Goal: Task Accomplishment & Management: Use online tool/utility

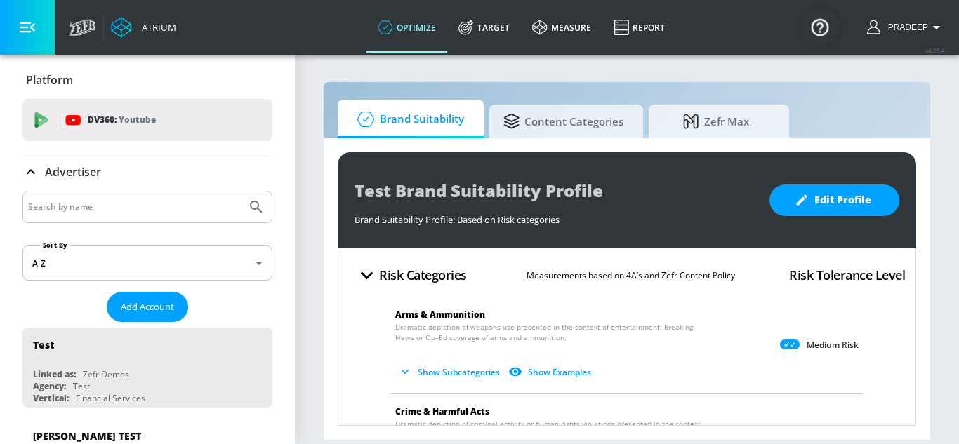
click at [95, 204] on input "Search by name" at bounding box center [134, 207] width 213 height 18
paste input "Coca-Cola Pakistan (YouTube) - GoogleAds"
type input "Coca-Cola Pakistan (YouTube) - GoogleAds"
click at [248, 215] on icon "Submit Search" at bounding box center [256, 207] width 17 height 17
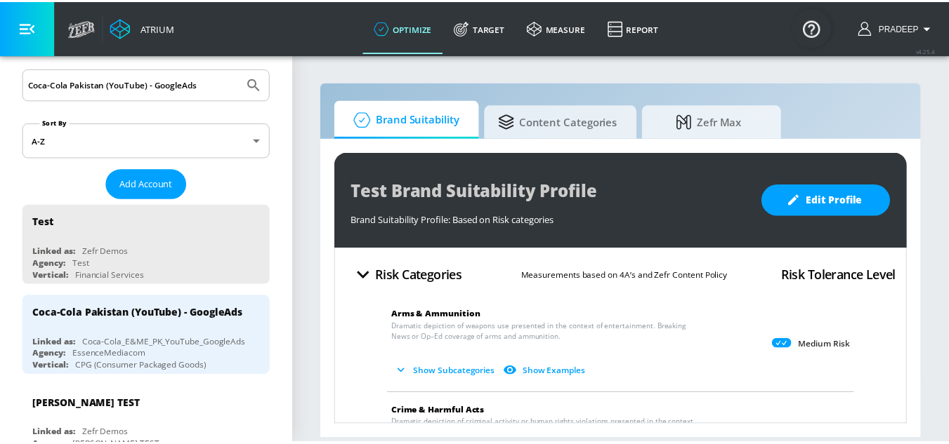
scroll to position [140, 0]
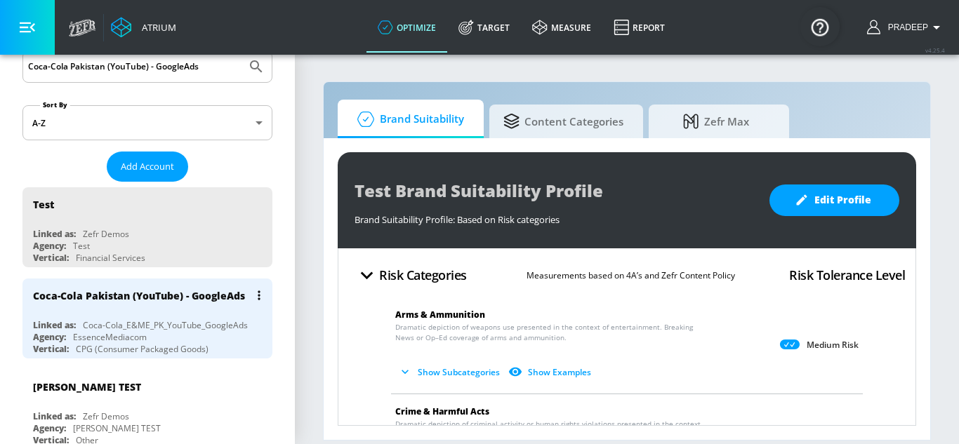
click at [149, 292] on div "Coca-Cola Pakistan (YouTube) - GoogleAds" at bounding box center [139, 295] width 212 height 13
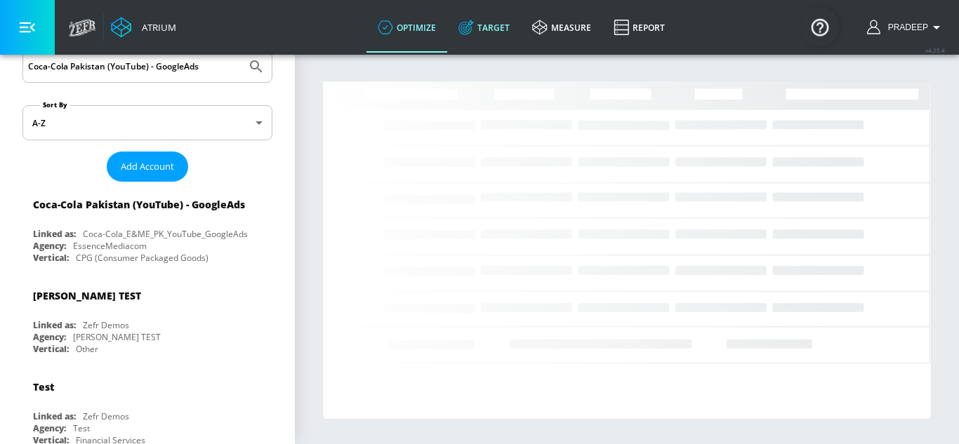
click at [488, 29] on link "Target" at bounding box center [484, 27] width 74 height 51
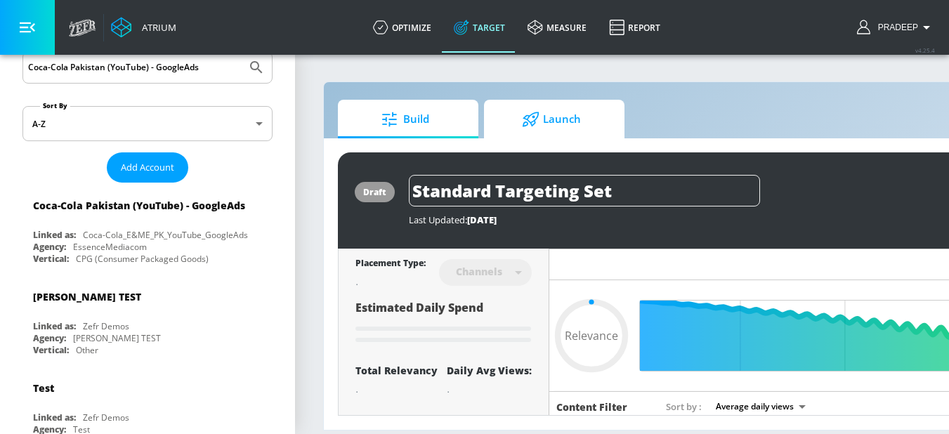
type input "0.05"
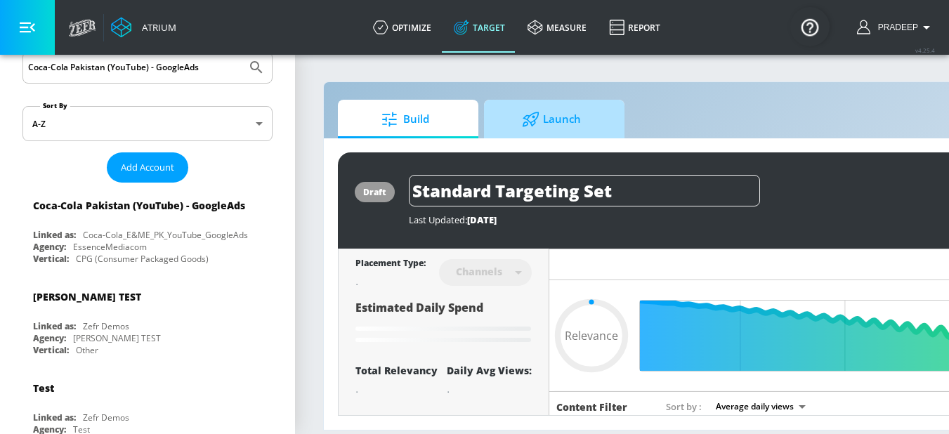
click at [565, 121] on span "Launch" at bounding box center [551, 120] width 107 height 34
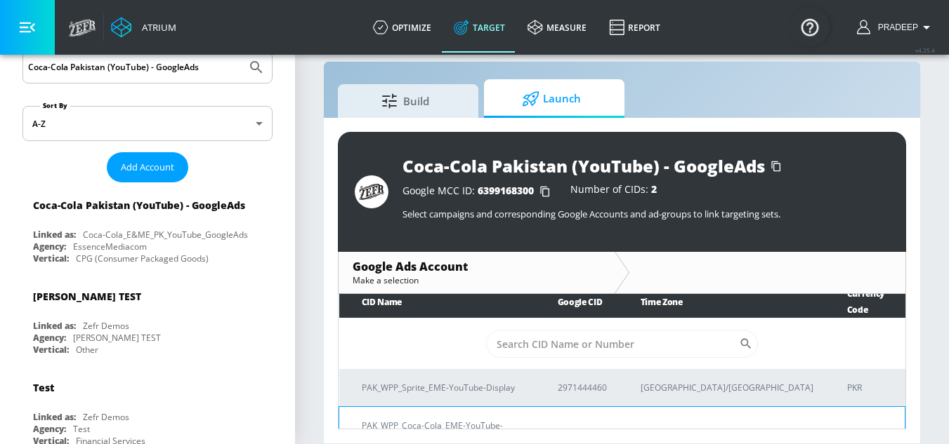
scroll to position [10, 0]
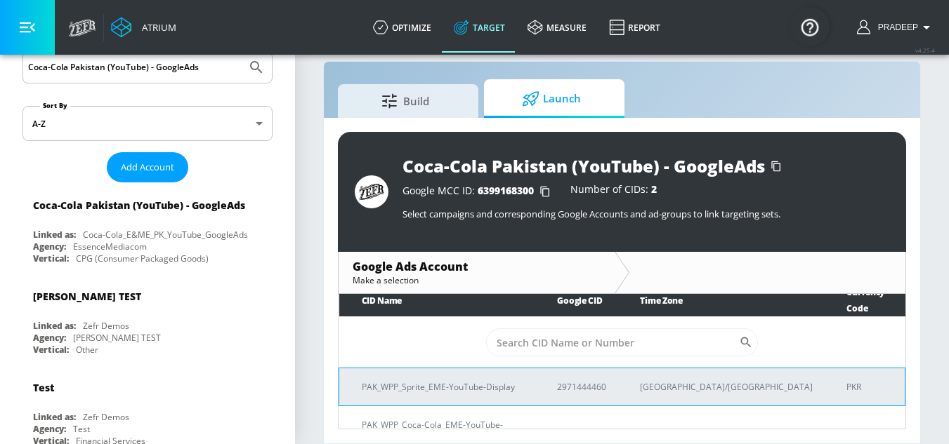
click at [477, 380] on p "PAK_WPP_Sprite_EME-YouTube-Display" at bounding box center [442, 387] width 161 height 15
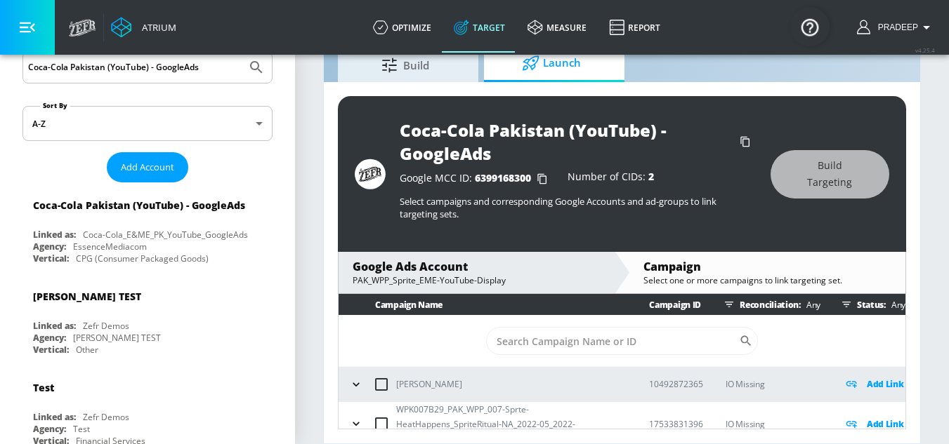
click at [445, 279] on div "PAK_WPP_Sprite_EME-YouTube-Display" at bounding box center [476, 281] width 248 height 12
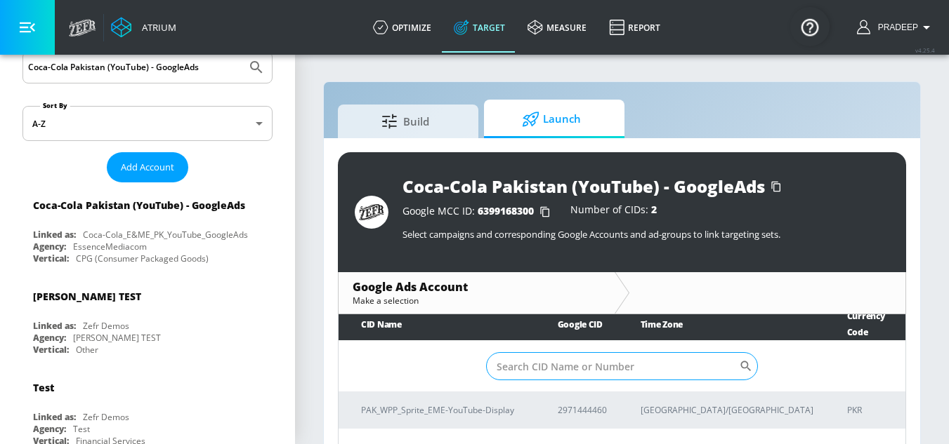
scroll to position [8, 0]
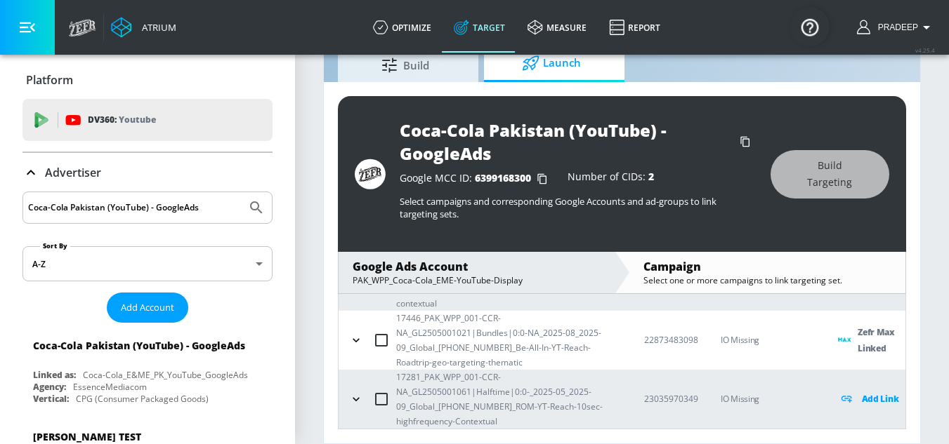
click at [213, 204] on input "Coca-Cola Pakistan (YouTube) - GoogleAds" at bounding box center [134, 208] width 213 height 18
paste input "Kraft Heinz_SEA_ID_YouTube"
type input "Kraft Heinz_SEA_ID_YouTube"
click at [251, 209] on icon "Submit Search" at bounding box center [256, 207] width 17 height 17
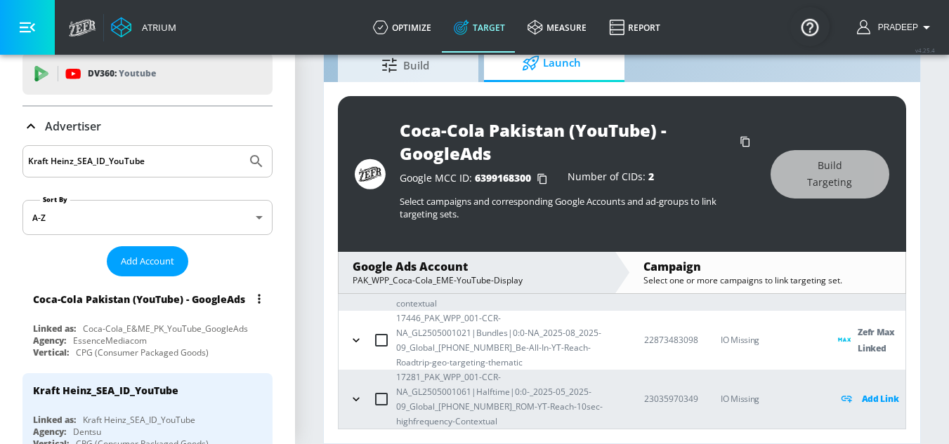
scroll to position [70, 0]
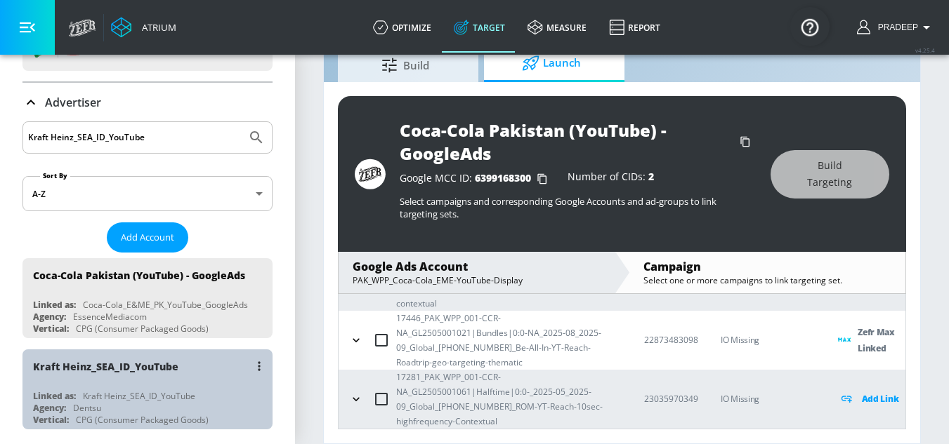
click at [150, 374] on div "Kraft Heinz_SEA_ID_YouTube" at bounding box center [105, 366] width 145 height 13
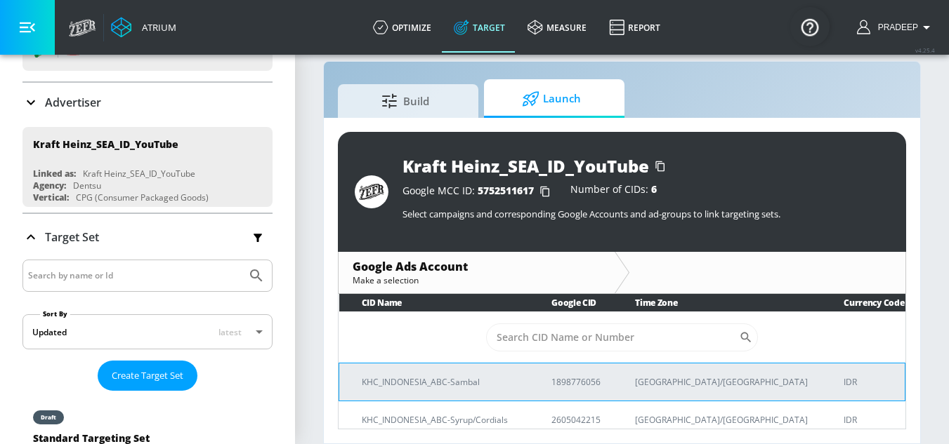
click at [435, 392] on td "KHC_INDONESIA_ABC-Sambal" at bounding box center [434, 382] width 190 height 38
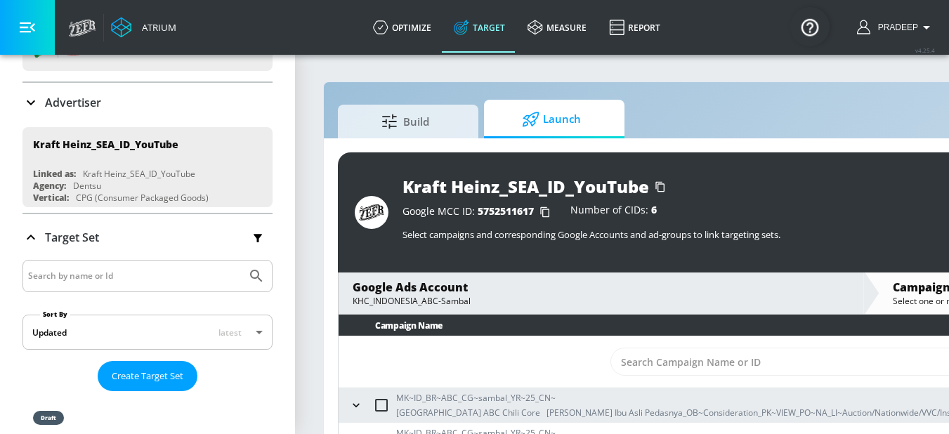
click at [415, 300] on div "KHC_INDONESIA_ABC-Sambal" at bounding box center [600, 301] width 496 height 12
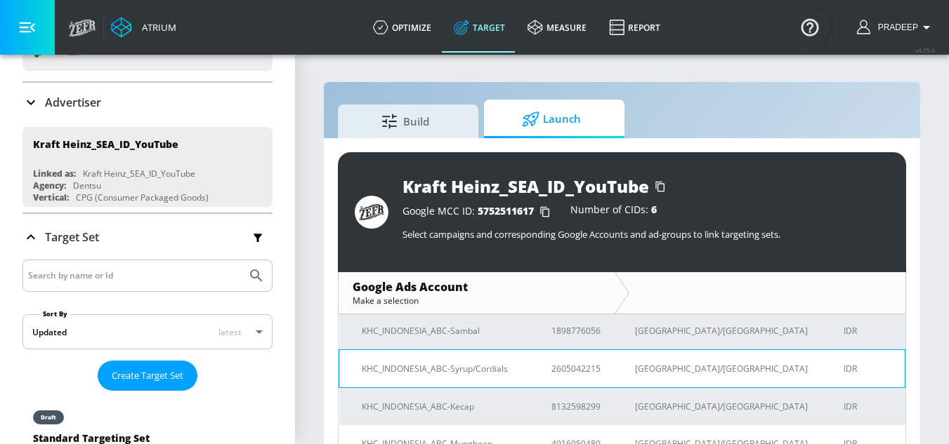
scroll to position [70, 0]
click at [482, 371] on p "KHC_INDONESIA_ABC-Syrup/Cordials" at bounding box center [440, 369] width 156 height 15
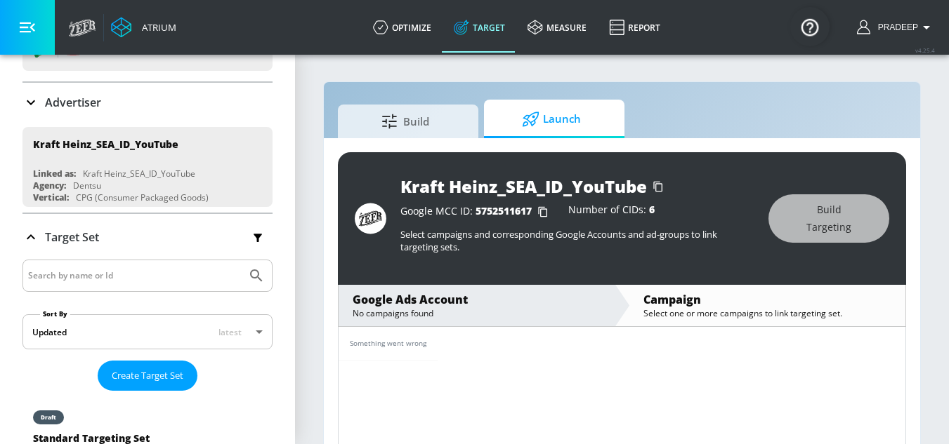
click at [407, 310] on div "No campaigns found" at bounding box center [476, 314] width 248 height 12
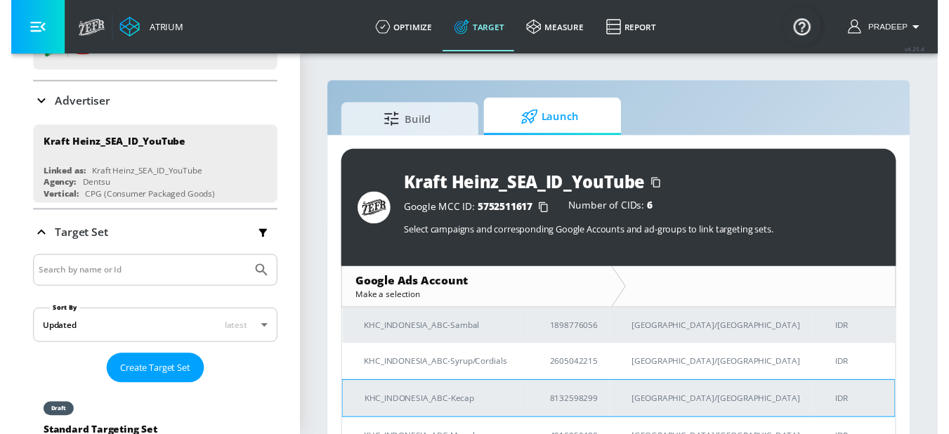
scroll to position [140, 0]
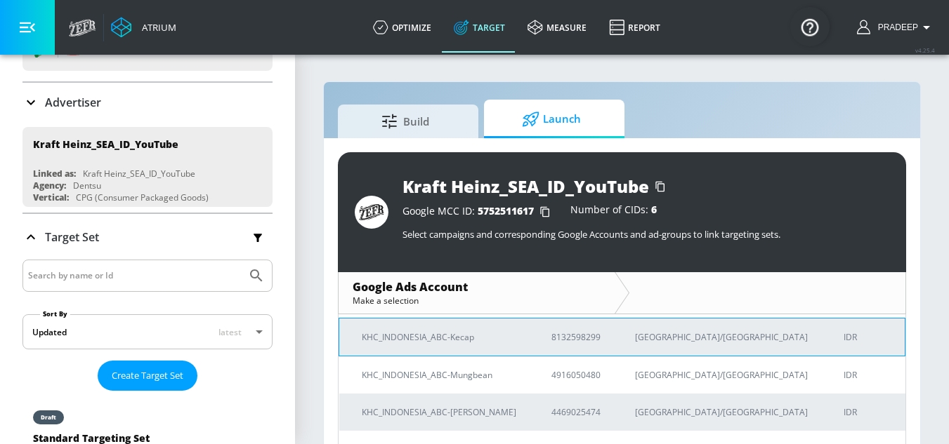
click at [456, 336] on p "KHC_INDONESIA_ABC-Kecap" at bounding box center [440, 337] width 156 height 15
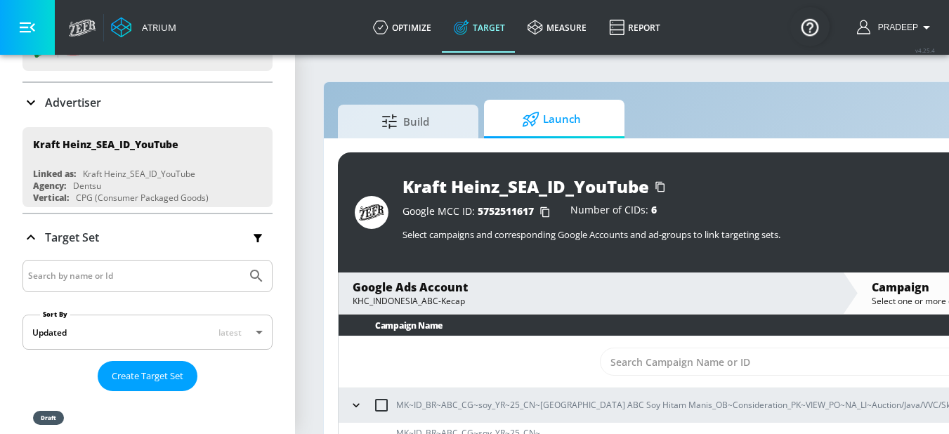
click at [395, 297] on div "KHC_INDONESIA_ABC-Kecap" at bounding box center [589, 301] width 475 height 12
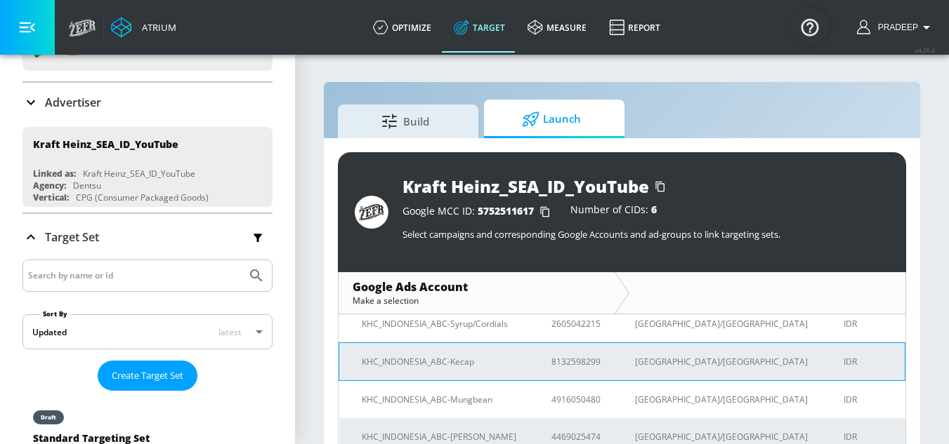
scroll to position [140, 0]
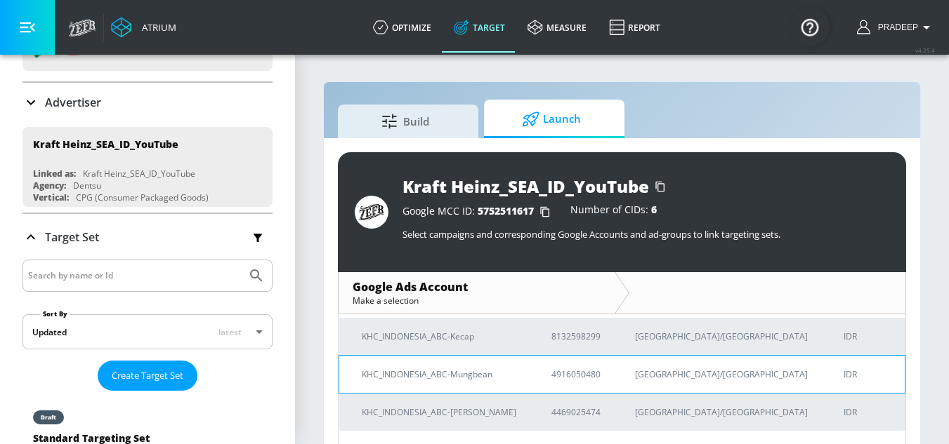
click at [471, 373] on p "KHC_INDONESIA_ABC-Mungbean" at bounding box center [440, 374] width 156 height 15
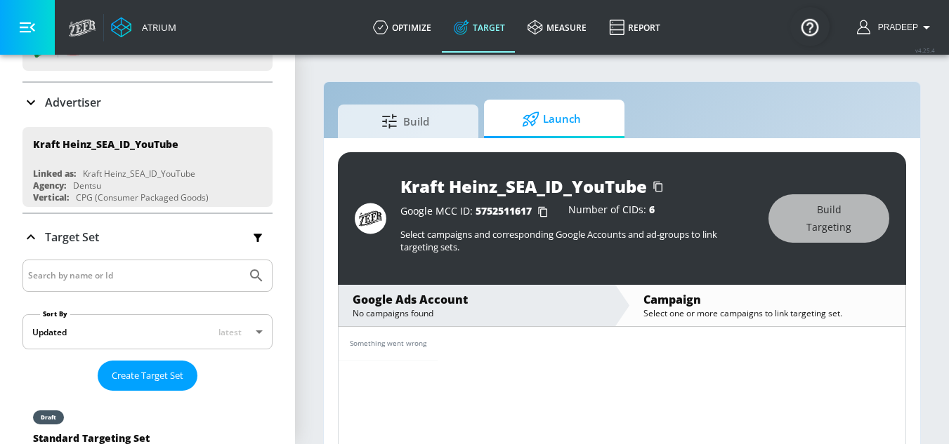
click at [409, 317] on div "No campaigns found" at bounding box center [476, 314] width 248 height 12
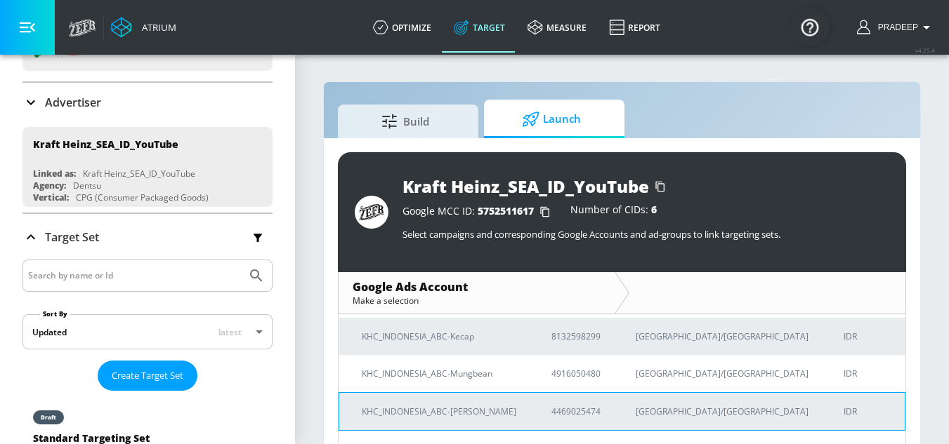
scroll to position [159, 0]
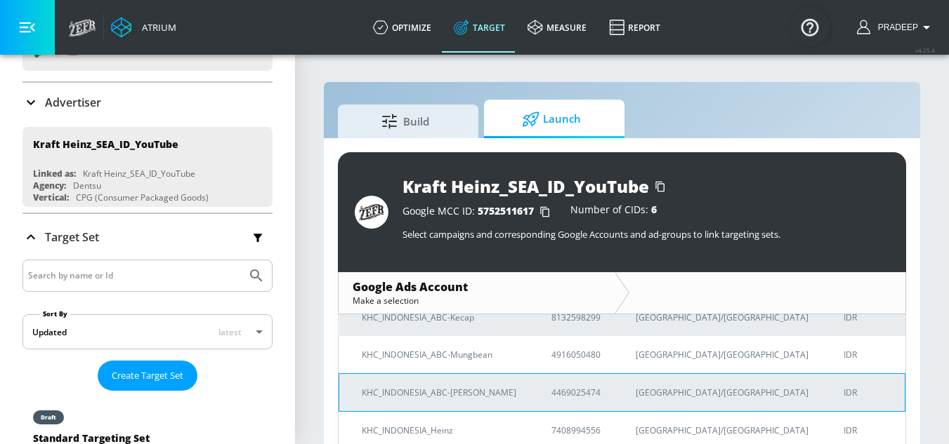
click at [457, 395] on p "KHC_INDONESIA_ABC-[PERSON_NAME]" at bounding box center [440, 392] width 156 height 15
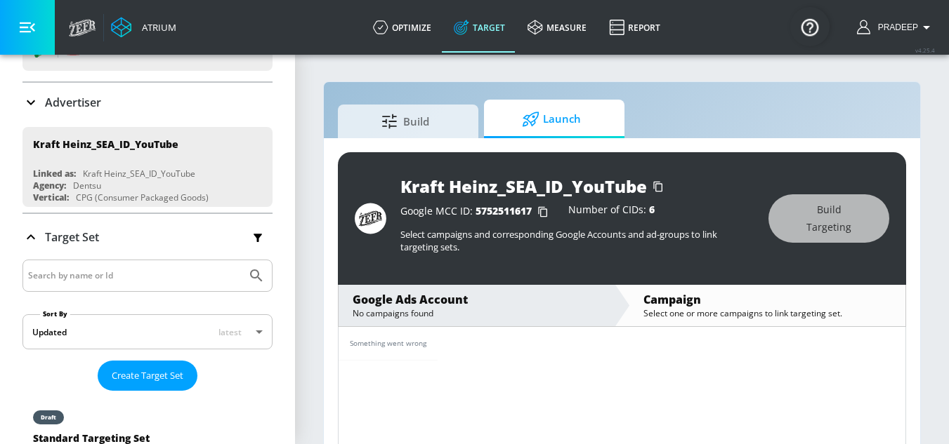
click at [416, 310] on div "No campaigns found" at bounding box center [476, 314] width 248 height 12
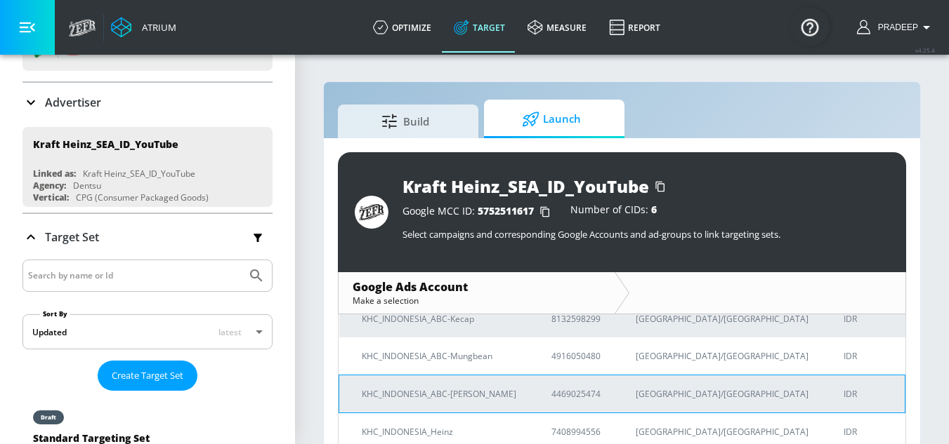
scroll to position [159, 0]
click at [442, 430] on p "KHC_INDONESIA_Heinz" at bounding box center [440, 430] width 156 height 15
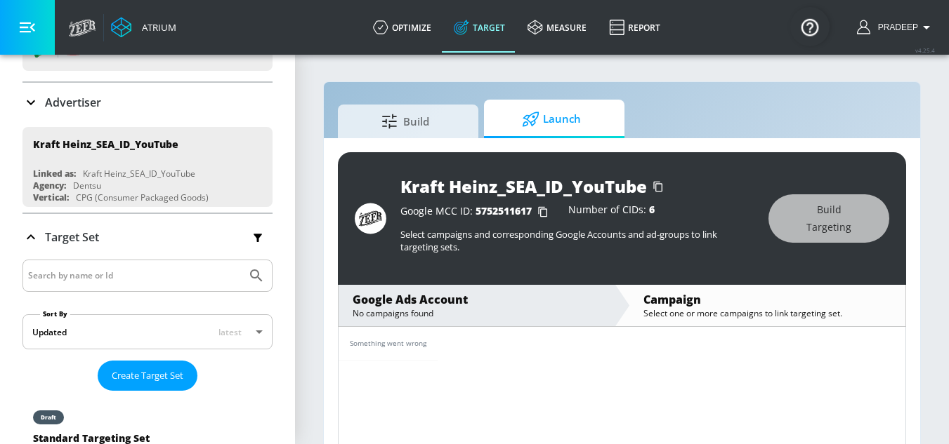
click at [437, 308] on div "No campaigns found" at bounding box center [476, 314] width 248 height 12
